Goal: Use online tool/utility

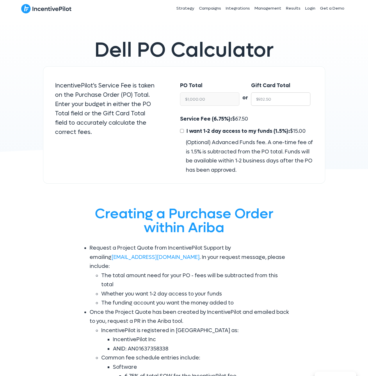
click at [268, 97] on input "$932.50" at bounding box center [280, 98] width 59 height 13
type input "$2"
type input "$2.14"
type input "$20"
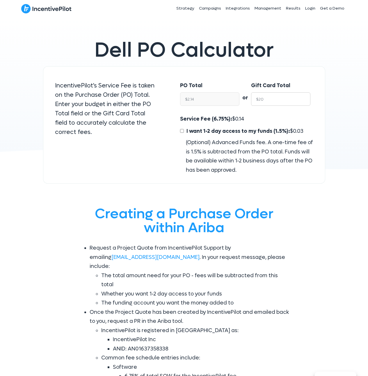
type input "$21.45"
type input "$200"
type input "$214.48"
type input "$2000"
type input "$2,144.77"
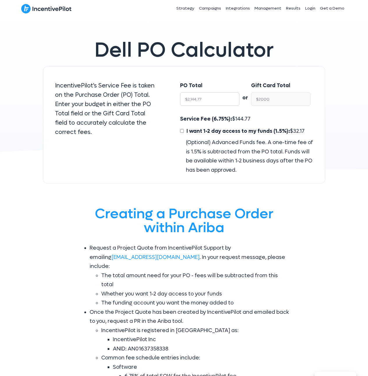
click at [217, 101] on input "$2,144.77" at bounding box center [209, 98] width 59 height 13
click at [288, 97] on input "$2,000.00" at bounding box center [280, 98] width 59 height 13
drag, startPoint x: 256, startPoint y: 118, endPoint x: 233, endPoint y: 119, distance: 23.3
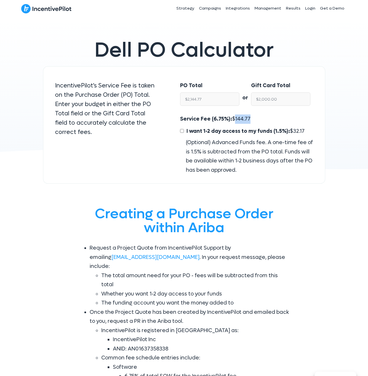
click at [233, 119] on div "Service Fee (6.75%): $ 144.77 I want 1-2 day access to my funds (1.5%): $ 32.17…" at bounding box center [246, 145] width 133 height 60
copy span "144.77"
click at [274, 99] on input "$2,000.00" at bounding box center [280, 98] width 59 height 13
type input "$1"
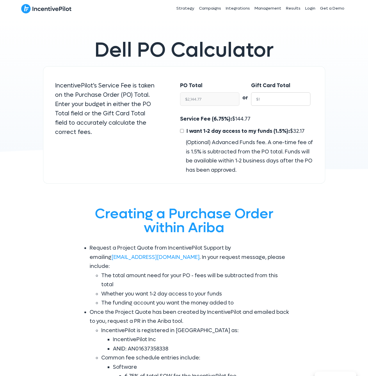
type input "$1.07"
type input "$10"
type input "$10.72"
type input "$100"
type input "$107.24"
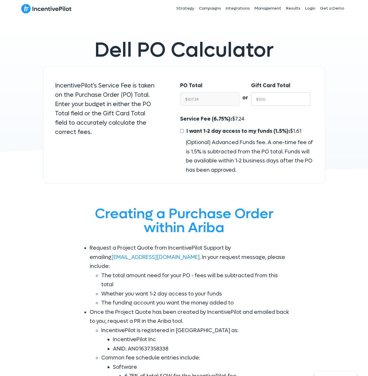
type input "$1000"
type input "$1,072.39"
type input "$10000"
type input "$10,723.86"
type input "$1000"
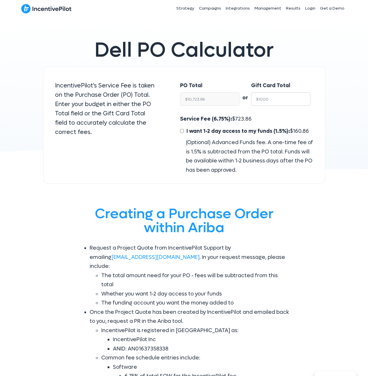
type input "$1,072.39"
click at [199, 100] on input "$1,072.39" at bounding box center [209, 98] width 59 height 13
type input "$1,000.00"
click at [240, 119] on span "72.39" at bounding box center [241, 119] width 13 height 7
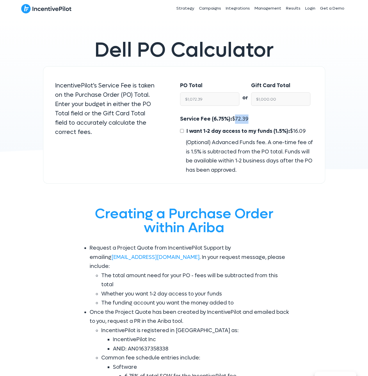
click at [240, 119] on span "72.39" at bounding box center [241, 119] width 13 height 7
copy span "72.39"
click at [287, 99] on input "$1,000.00" at bounding box center [280, 98] width 59 height 13
